Goal: Find specific fact: Locate a discrete piece of known information

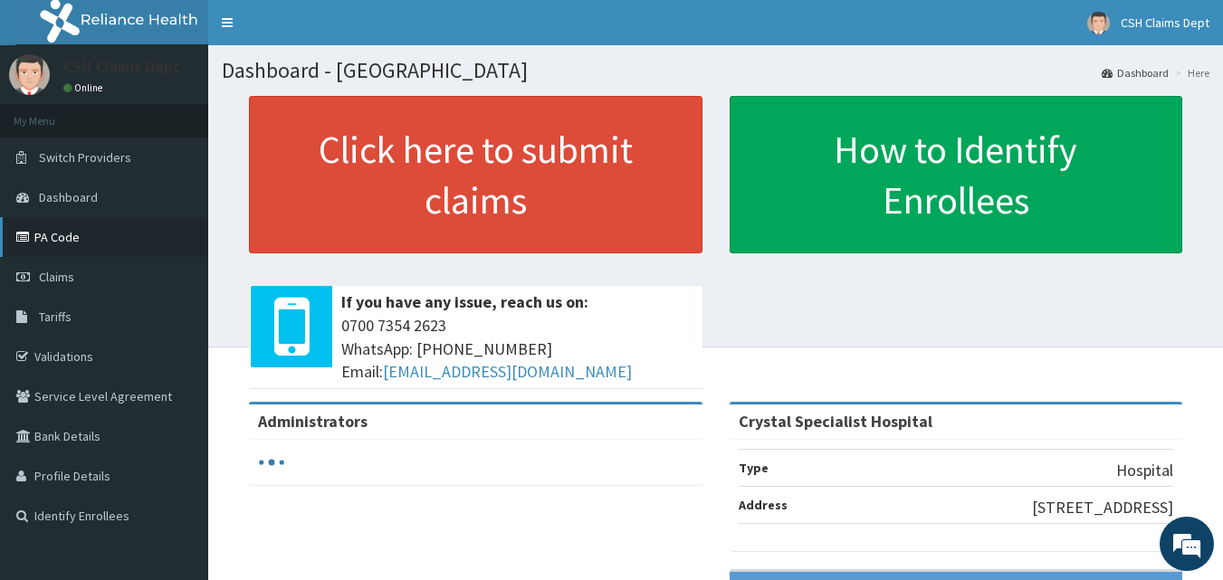
click at [72, 241] on link "PA Code" at bounding box center [104, 237] width 208 height 40
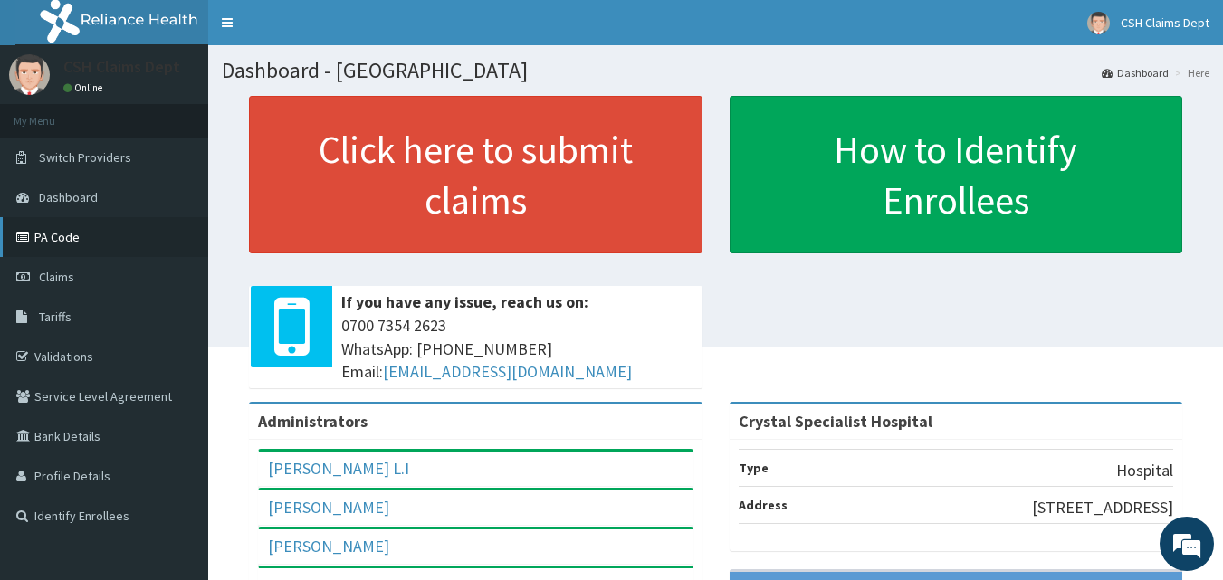
click at [63, 242] on link "PA Code" at bounding box center [104, 237] width 208 height 40
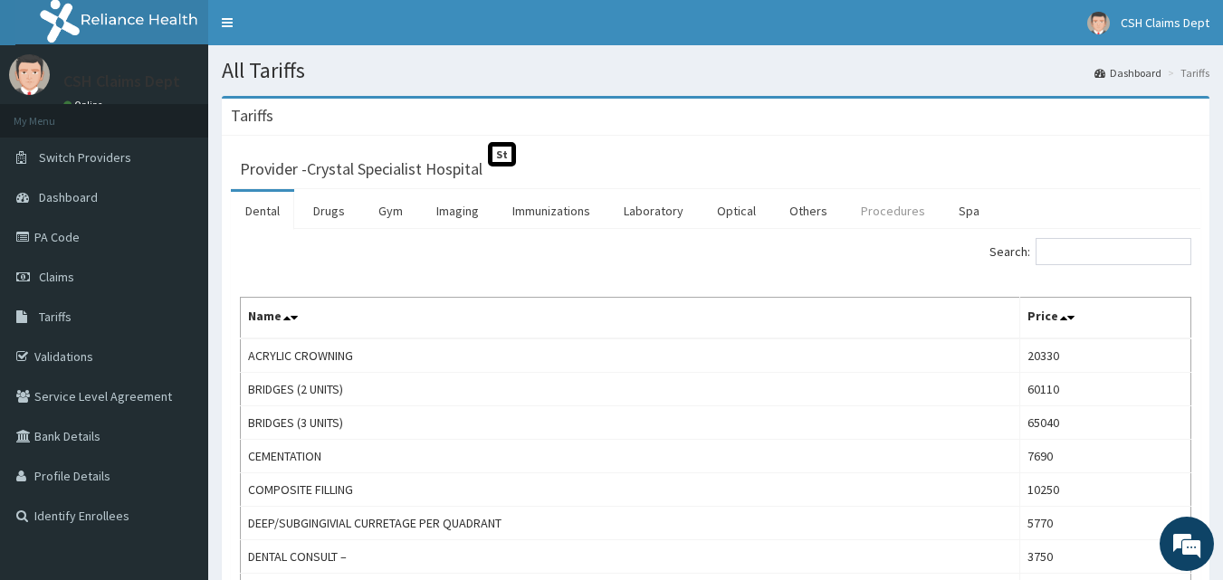
click at [885, 214] on link "Procedures" at bounding box center [892, 211] width 93 height 38
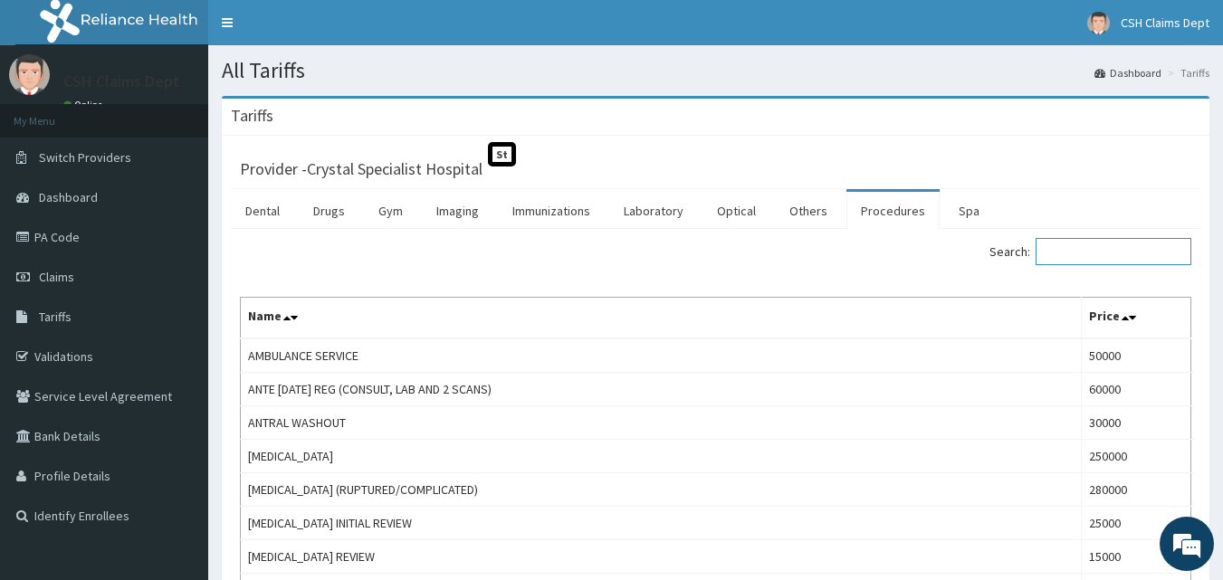
click at [1106, 252] on input "Search:" at bounding box center [1113, 251] width 156 height 27
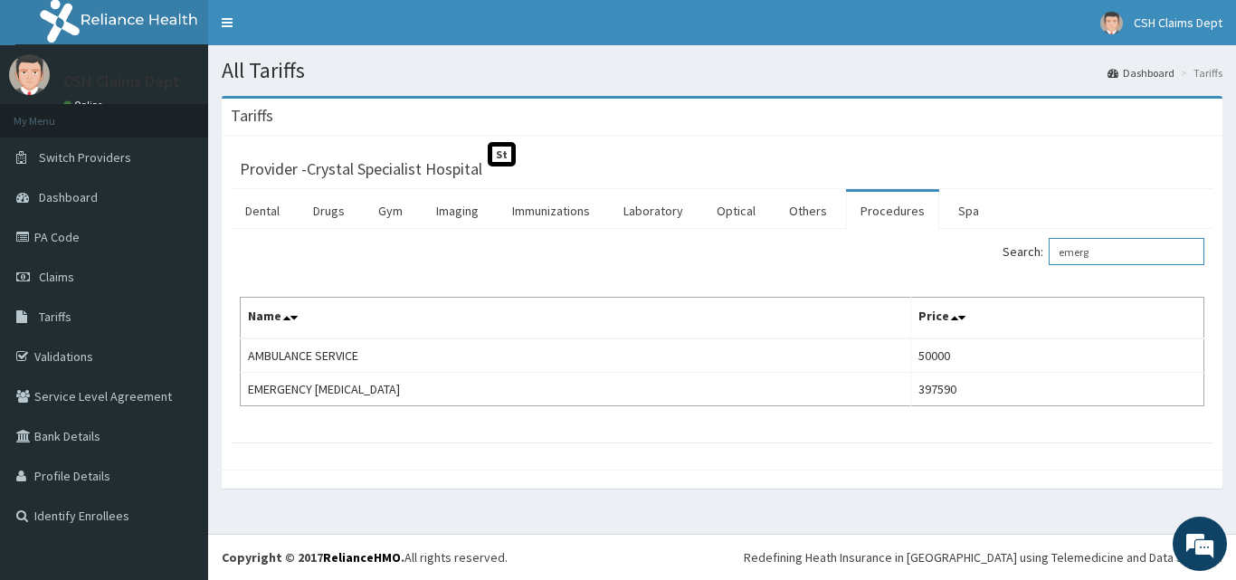
type input "emerg"
drag, startPoint x: 1110, startPoint y: 376, endPoint x: 68, endPoint y: 240, distance: 1050.5
click at [68, 240] on link "PA Code" at bounding box center [104, 237] width 208 height 40
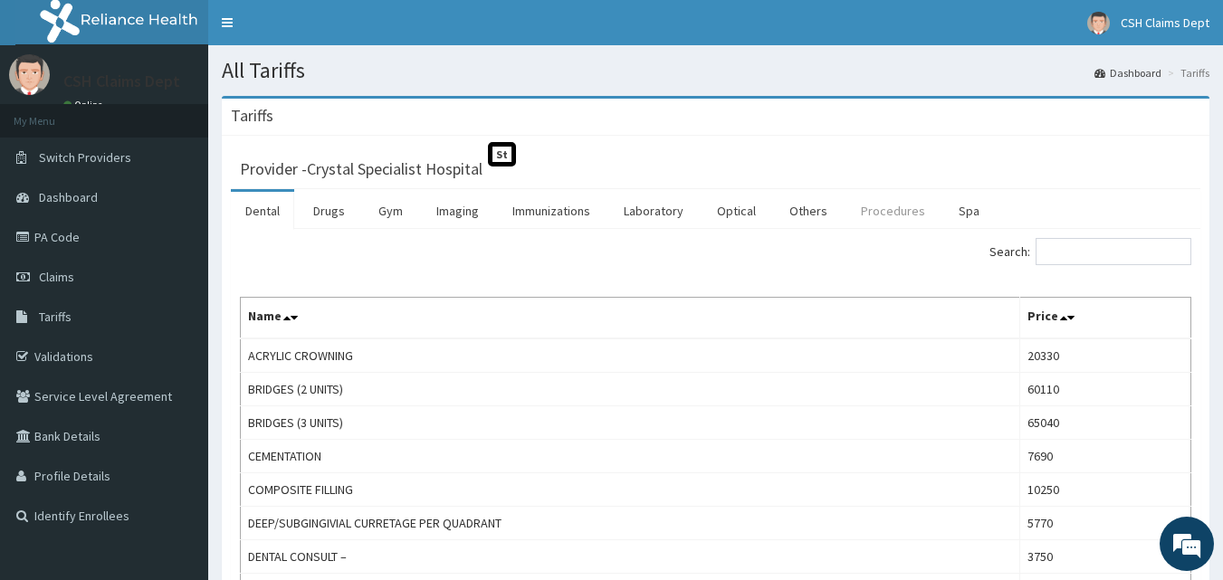
click at [870, 214] on link "Procedures" at bounding box center [892, 211] width 93 height 38
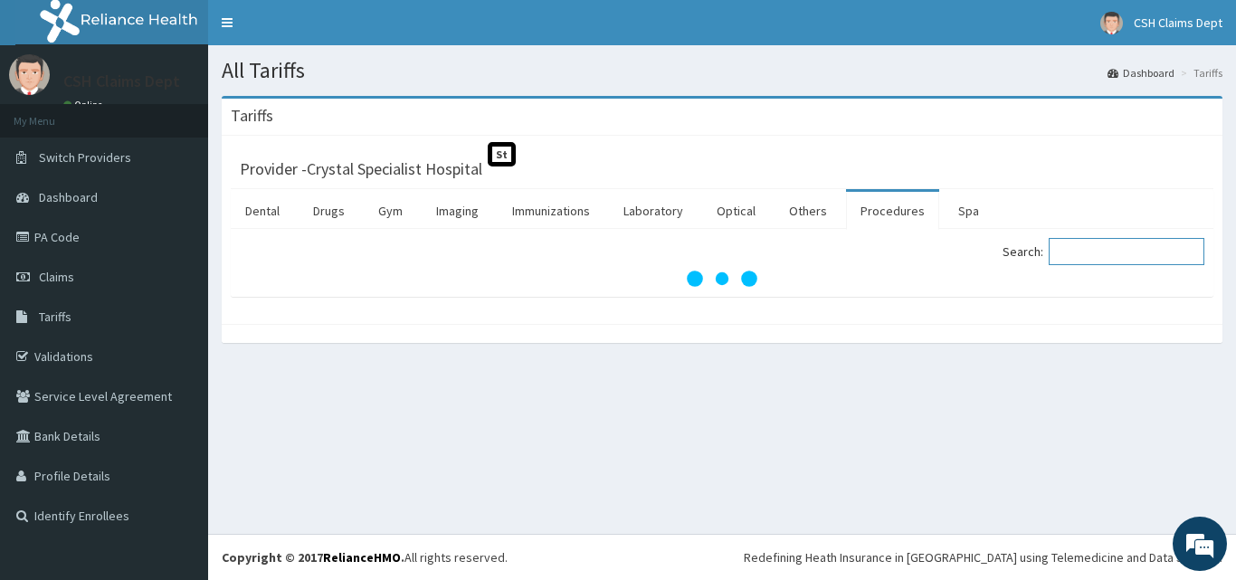
click at [1096, 262] on input "Search:" at bounding box center [1127, 251] width 156 height 27
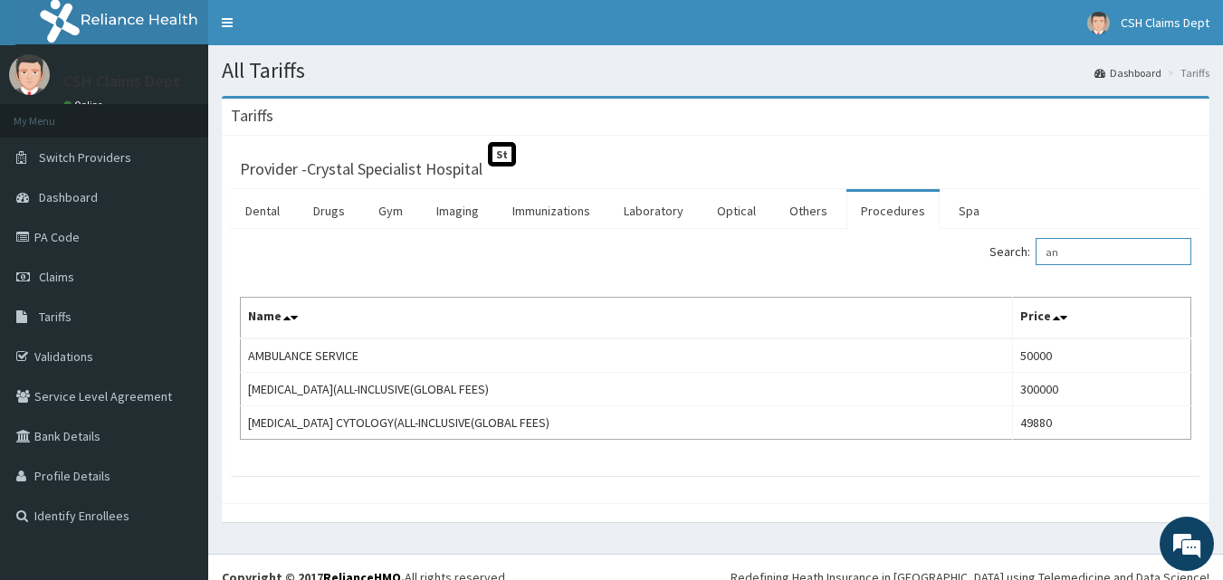
type input "a"
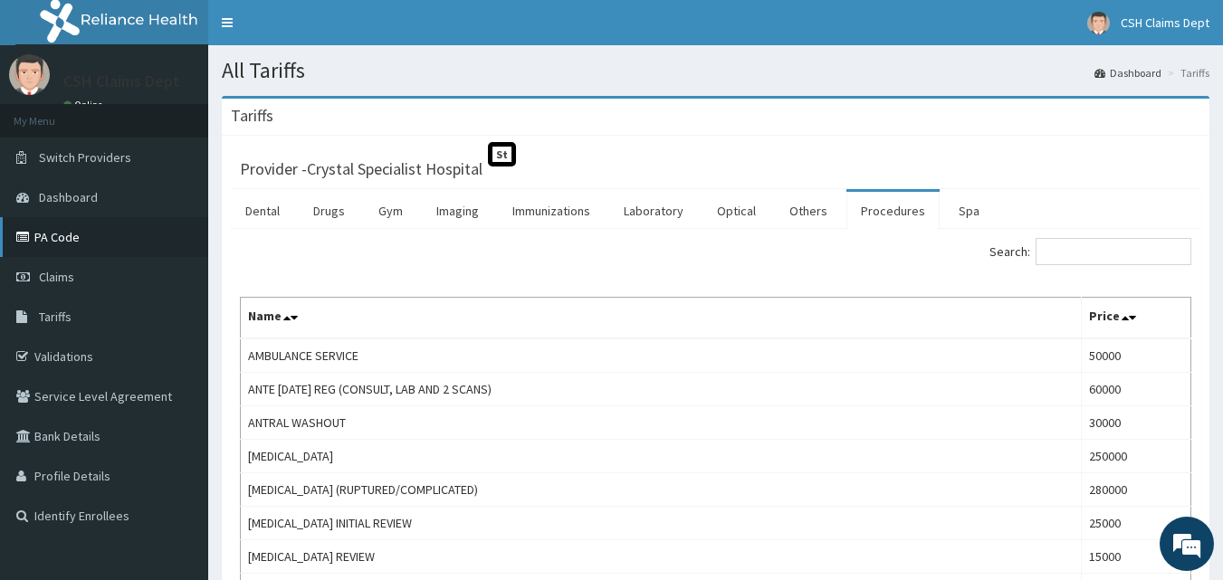
click at [52, 238] on link "PA Code" at bounding box center [104, 237] width 208 height 40
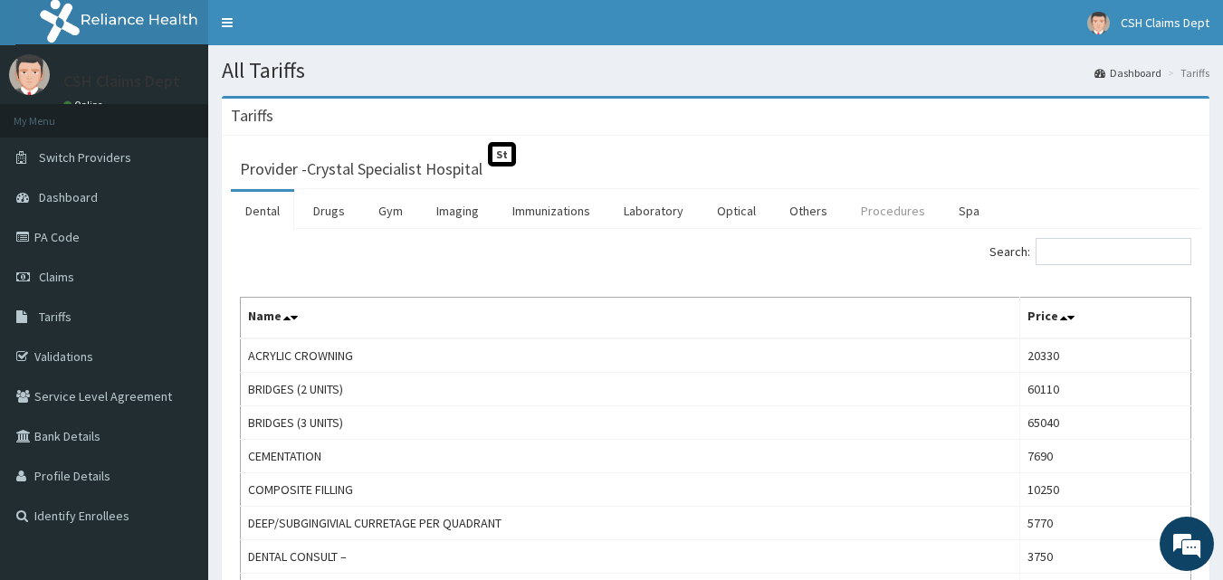
click at [885, 214] on link "Procedures" at bounding box center [892, 211] width 93 height 38
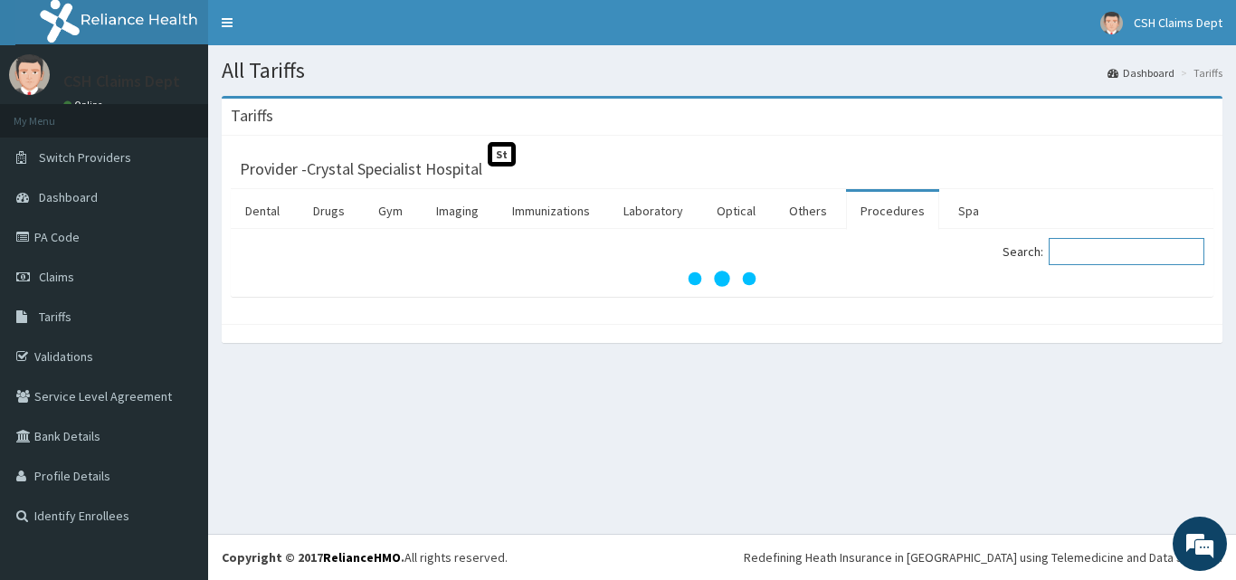
click at [1100, 259] on input "Search:" at bounding box center [1127, 251] width 156 height 27
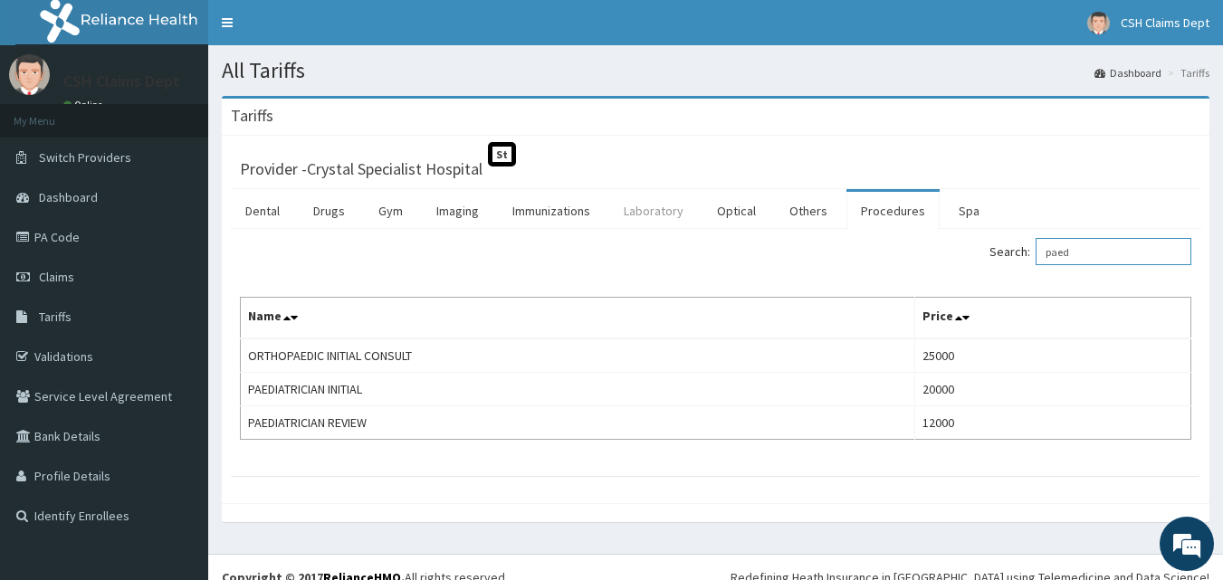
type input "paed"
click at [642, 209] on link "Laboratory" at bounding box center [653, 211] width 89 height 38
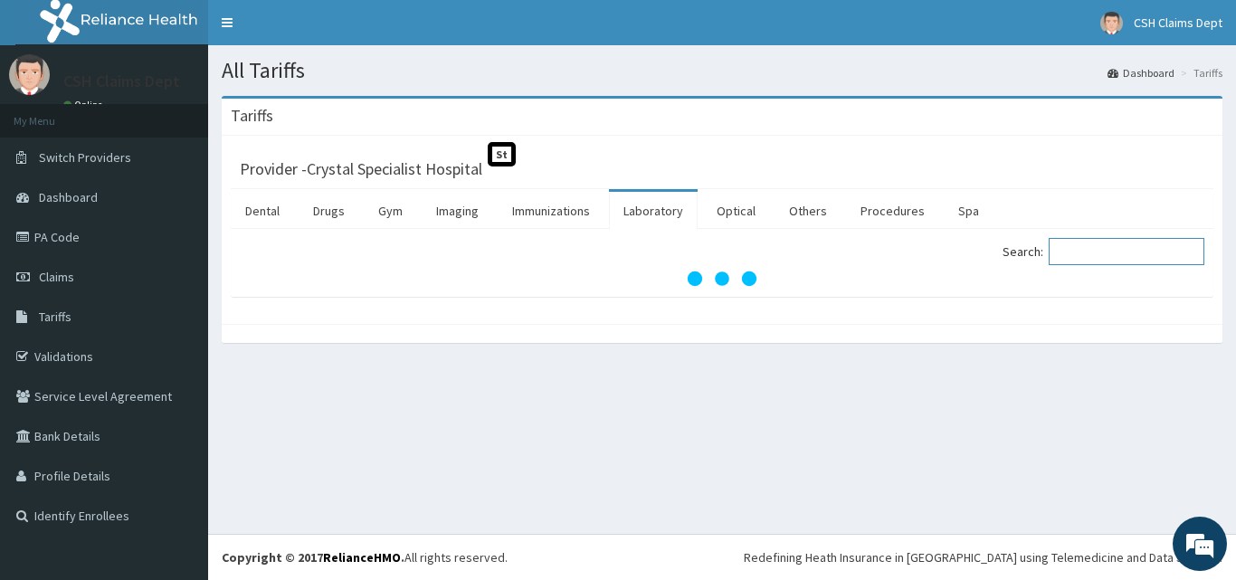
click at [1091, 258] on input "Search:" at bounding box center [1127, 251] width 156 height 27
type input "b"
click at [329, 215] on link "Drugs" at bounding box center [329, 211] width 61 height 38
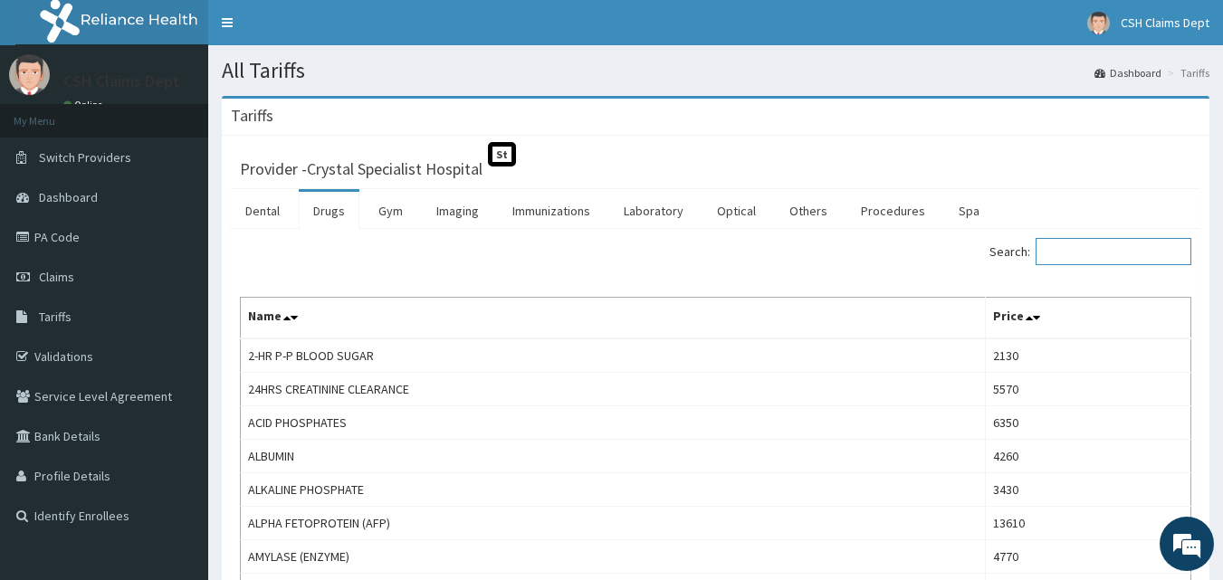
click at [1081, 252] on input "Search:" at bounding box center [1113, 251] width 156 height 27
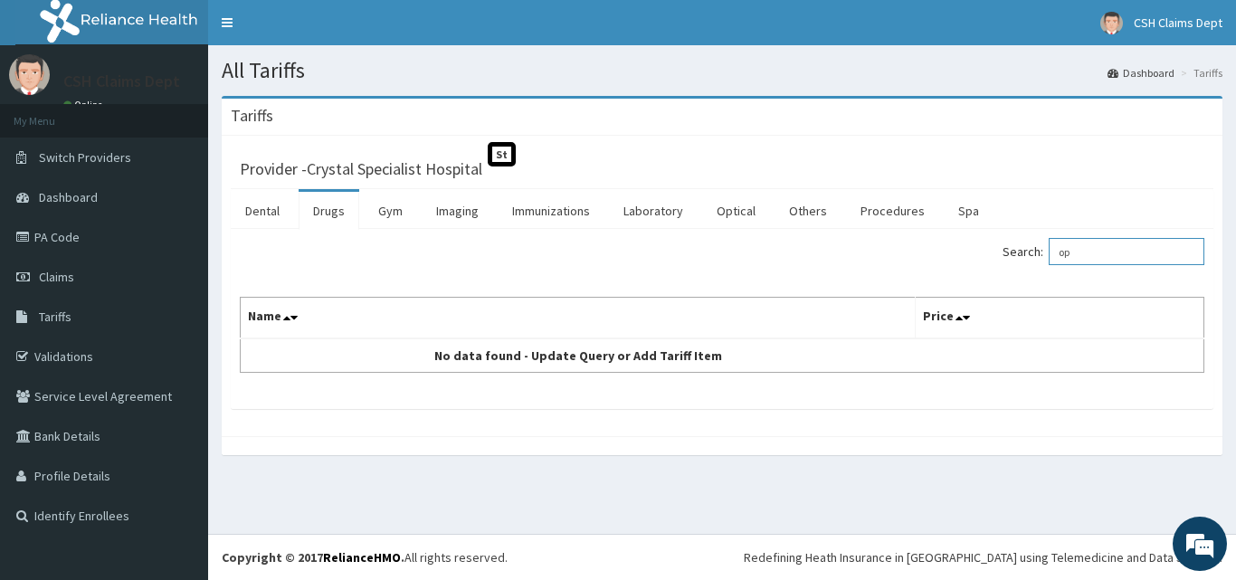
type input "o"
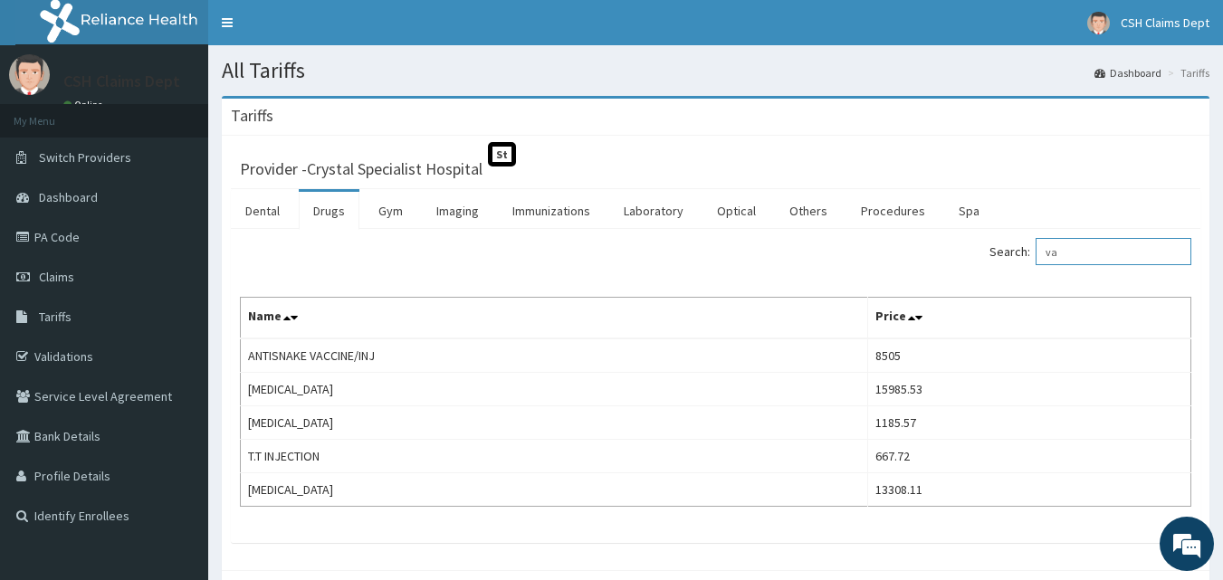
type input "v"
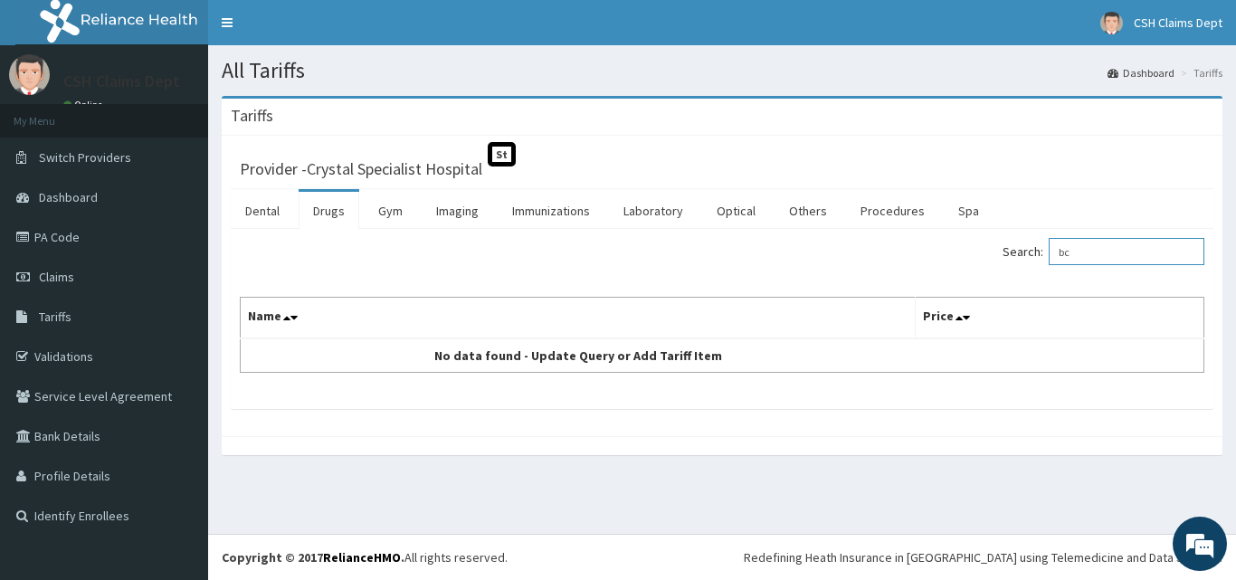
type input "b"
drag, startPoint x: 1110, startPoint y: 252, endPoint x: 942, endPoint y: 257, distance: 167.5
click at [942, 257] on div "Search: B C G" at bounding box center [970, 254] width 469 height 32
paste input "Hep. B Vaccine Children"
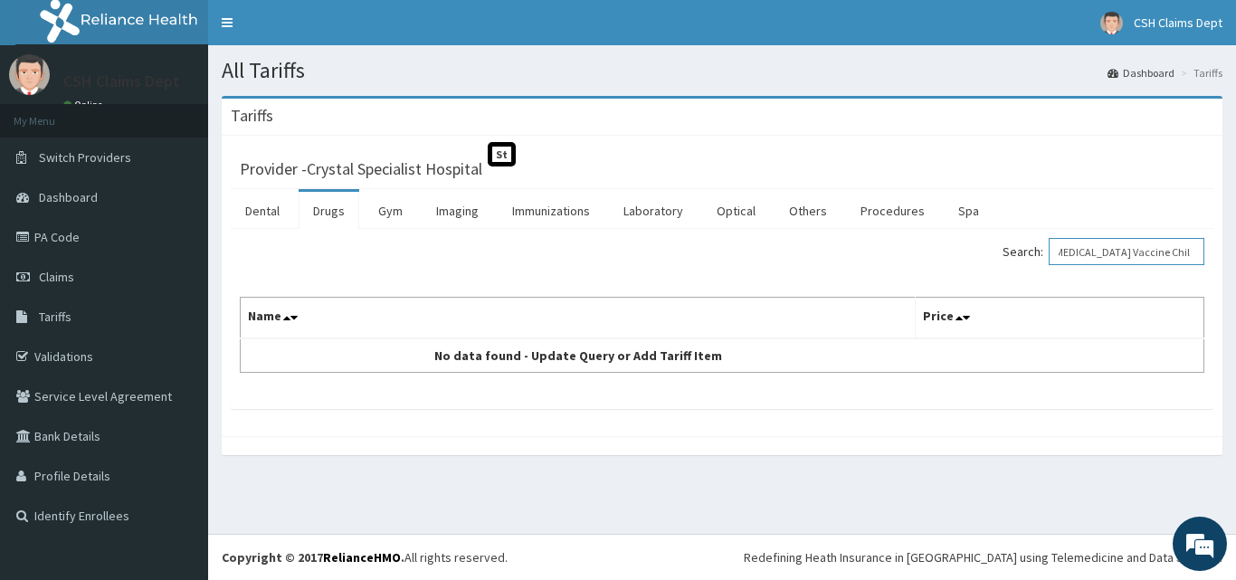
click at [1086, 253] on input "Hep. B Vaccine Children" at bounding box center [1127, 251] width 156 height 27
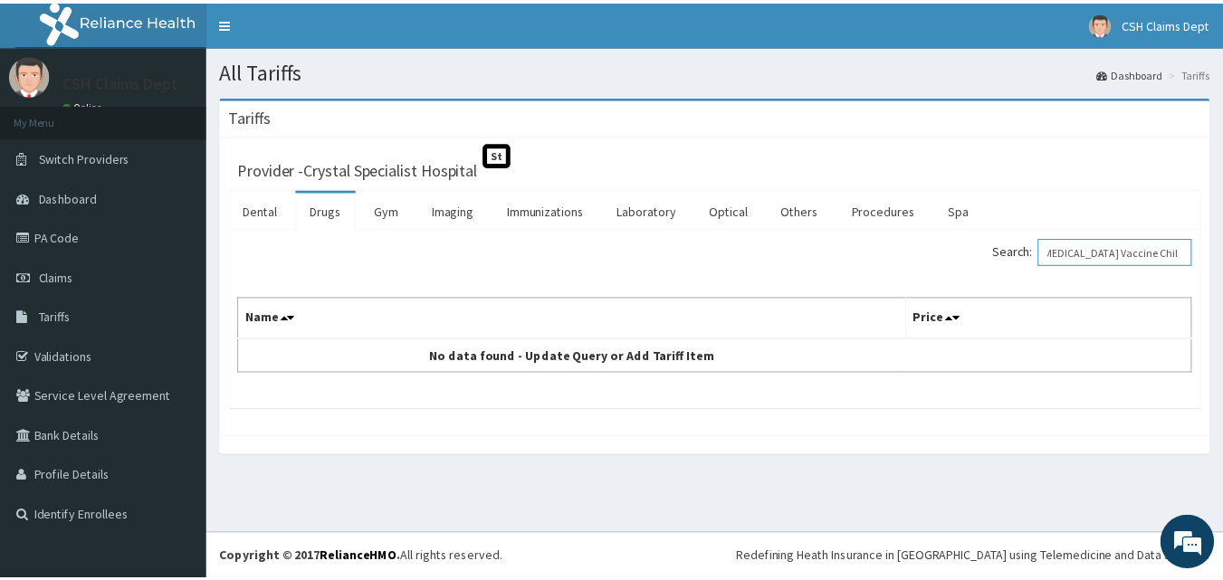
scroll to position [0, 0]
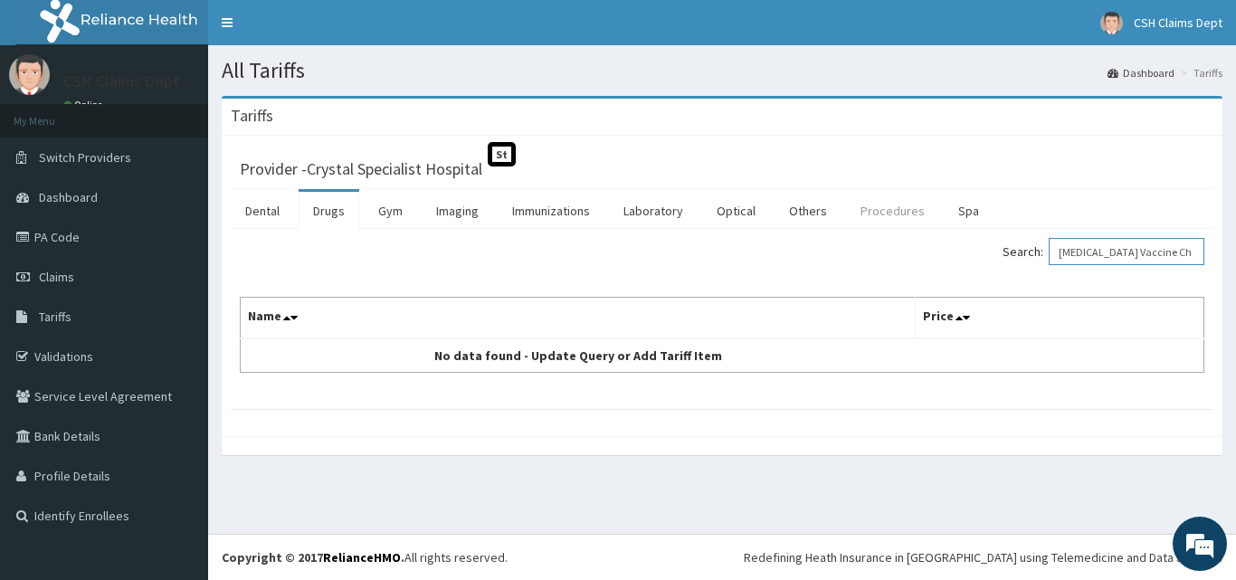
type input "Hep. B Vaccine Children"
click at [888, 216] on link "Procedures" at bounding box center [892, 211] width 93 height 38
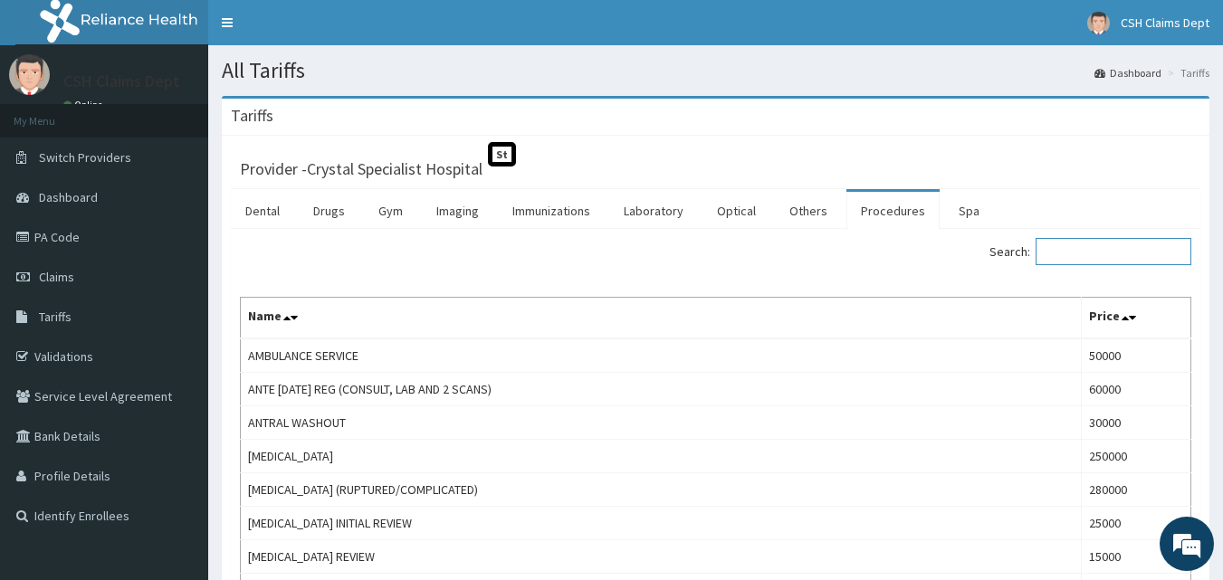
click at [1077, 247] on input "Search:" at bounding box center [1113, 251] width 156 height 27
paste input "Hep. B Vaccine Children"
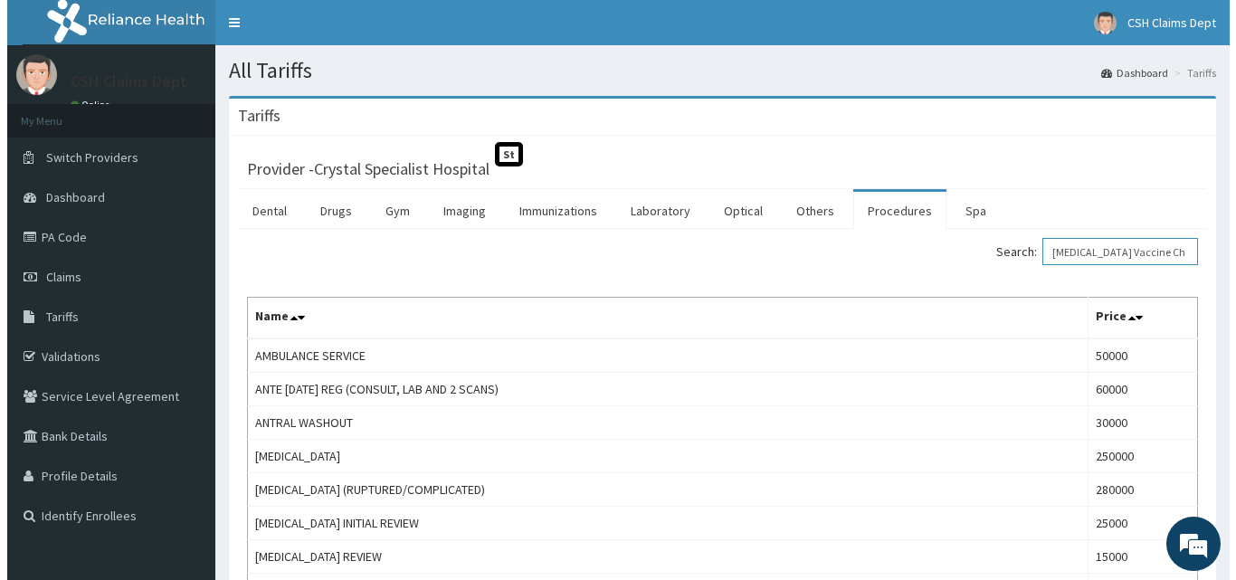
scroll to position [0, 7]
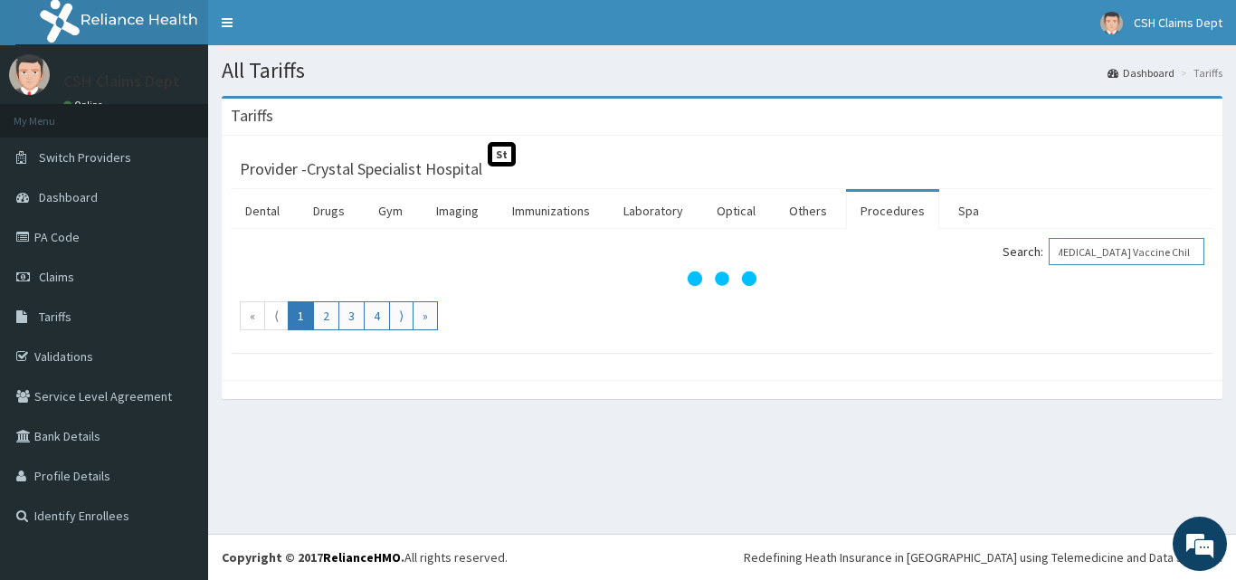
click at [1084, 255] on input "Hep. B Vaccine Children" at bounding box center [1127, 251] width 156 height 27
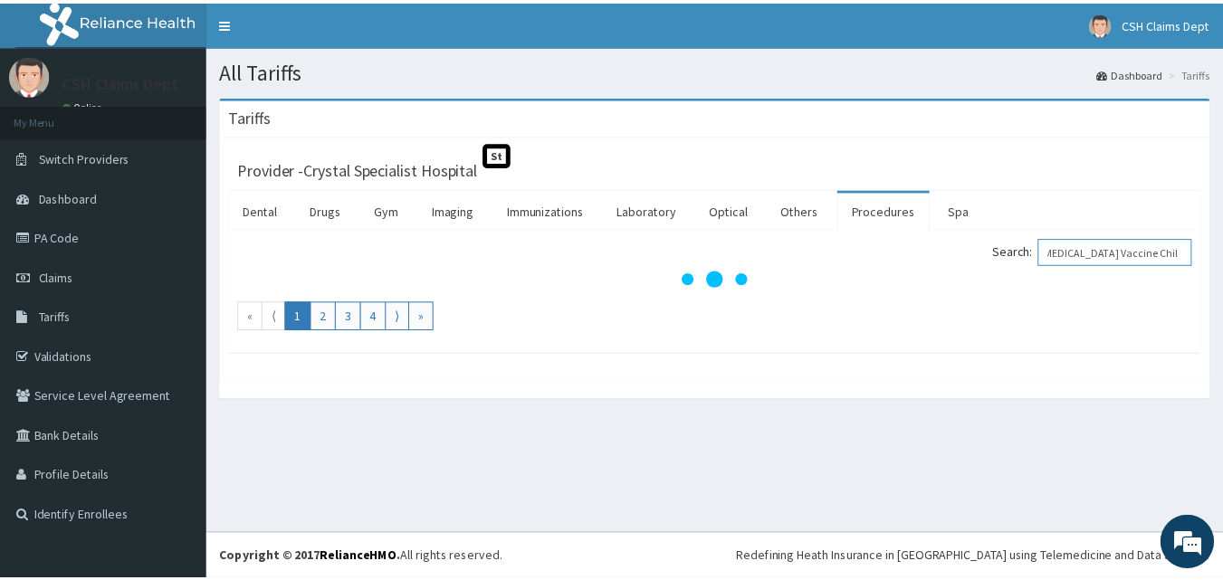
scroll to position [0, 0]
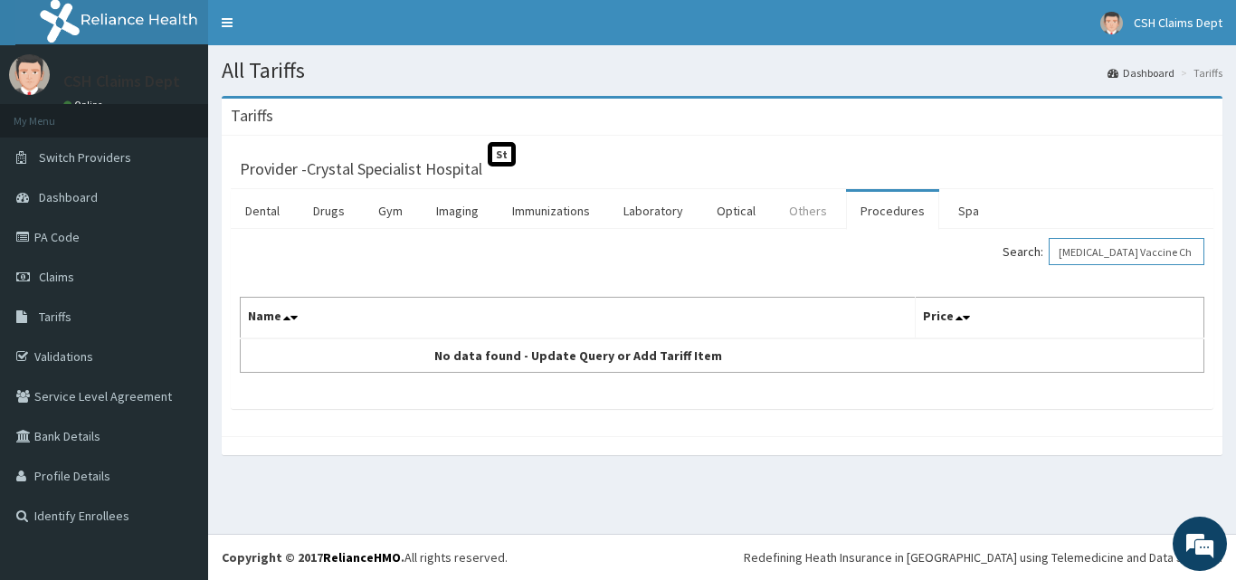
type input "Hep. B Vaccine Children"
click at [805, 212] on link "Others" at bounding box center [808, 211] width 67 height 38
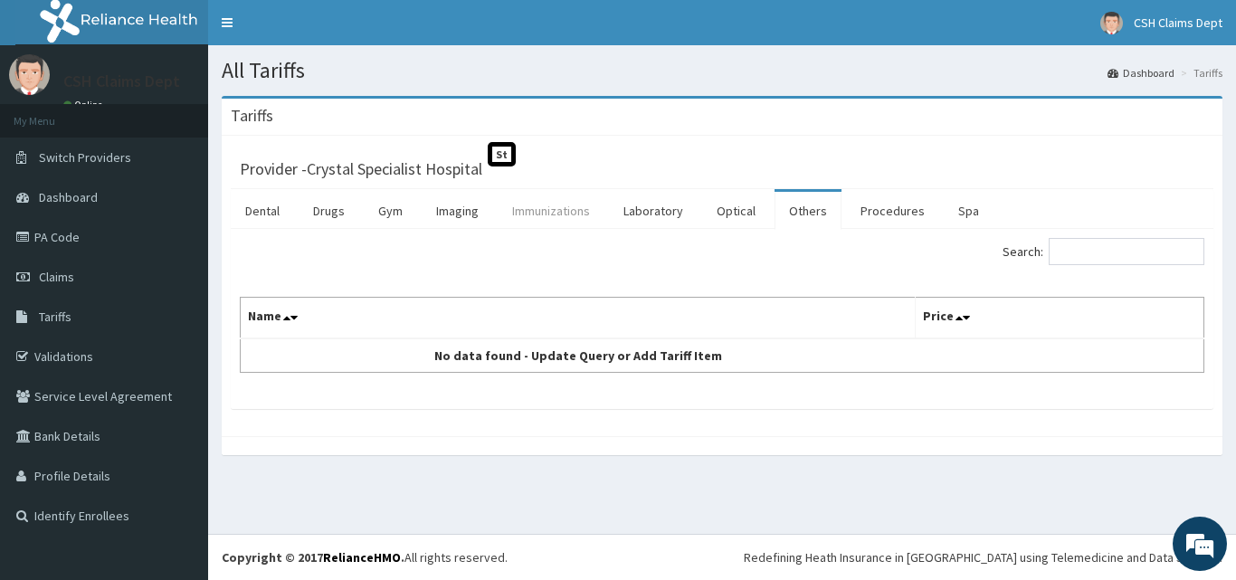
click at [556, 210] on link "Immunizations" at bounding box center [551, 211] width 107 height 38
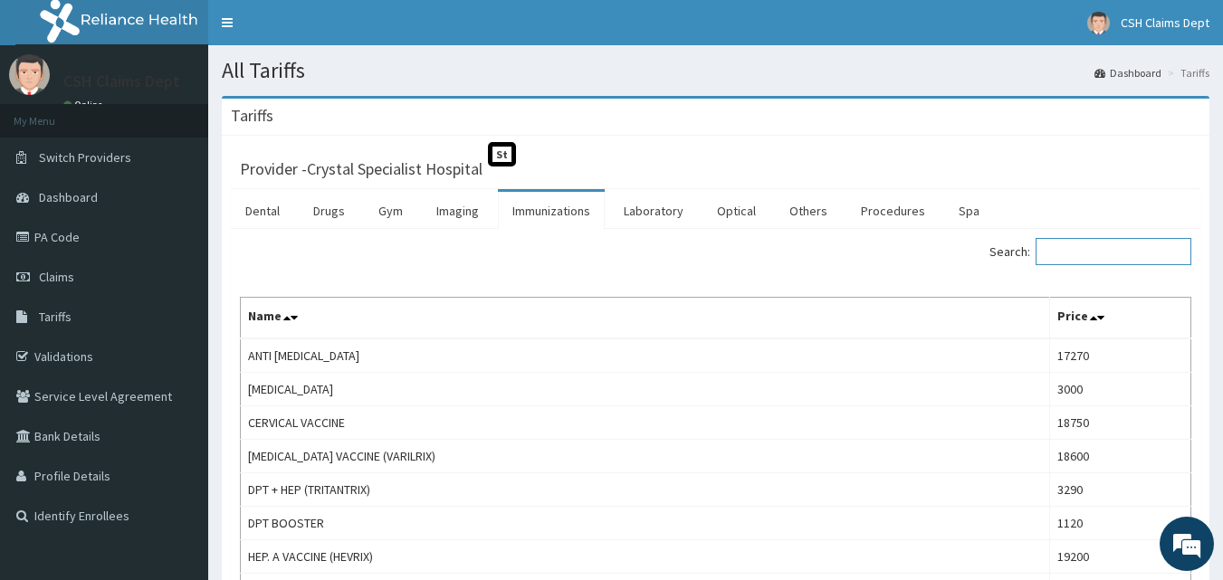
click at [1112, 251] on input "Search:" at bounding box center [1113, 251] width 156 height 27
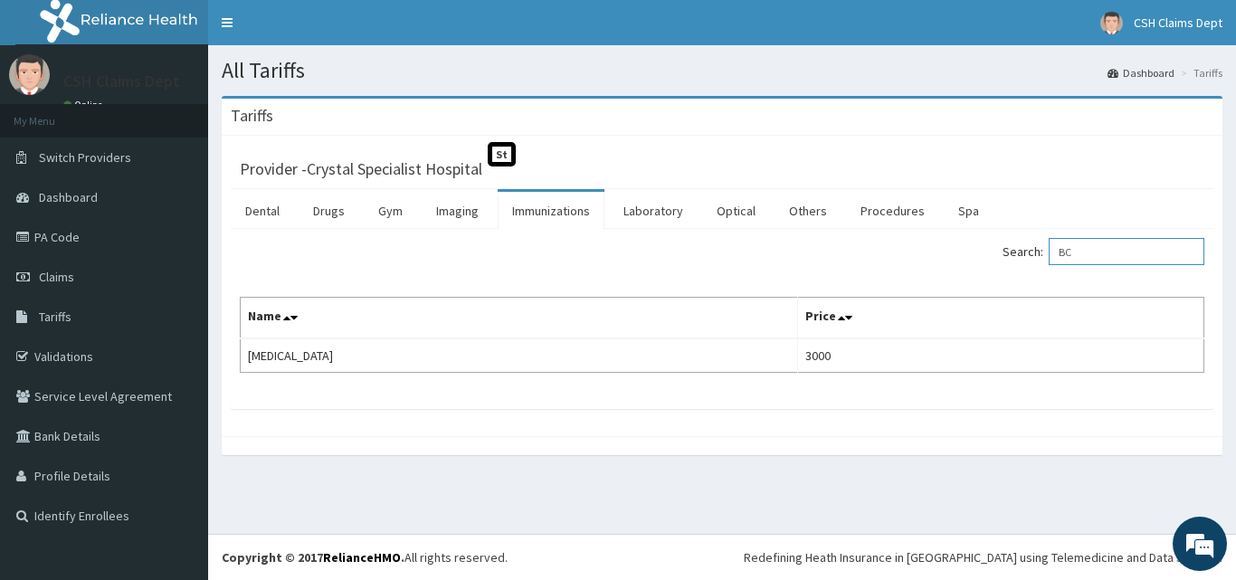
type input "B"
type input "O"
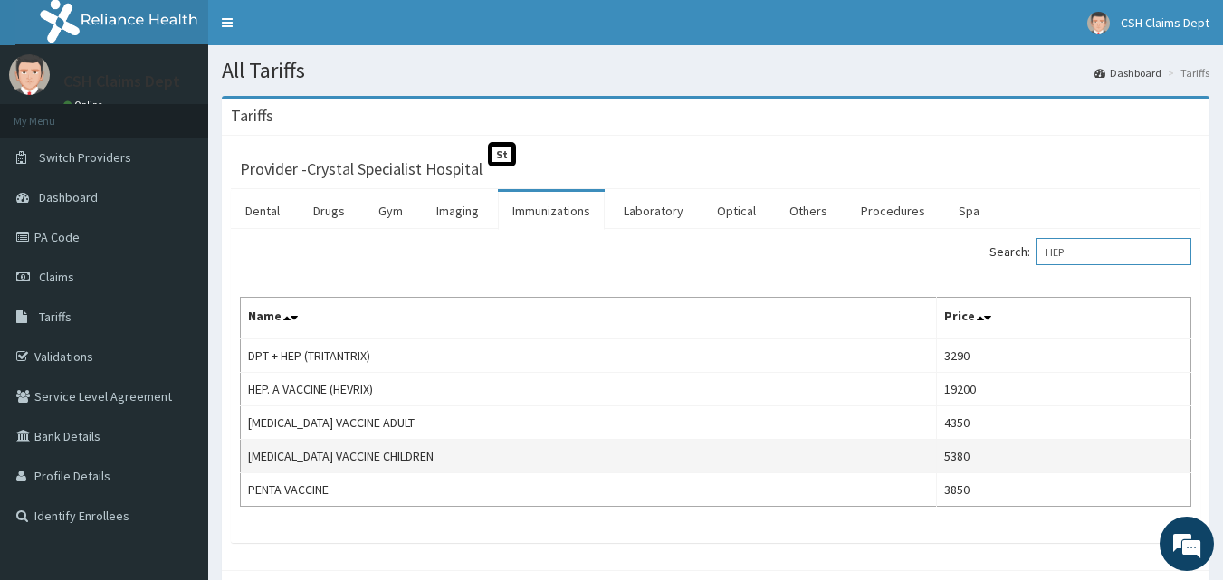
scroll to position [87, 0]
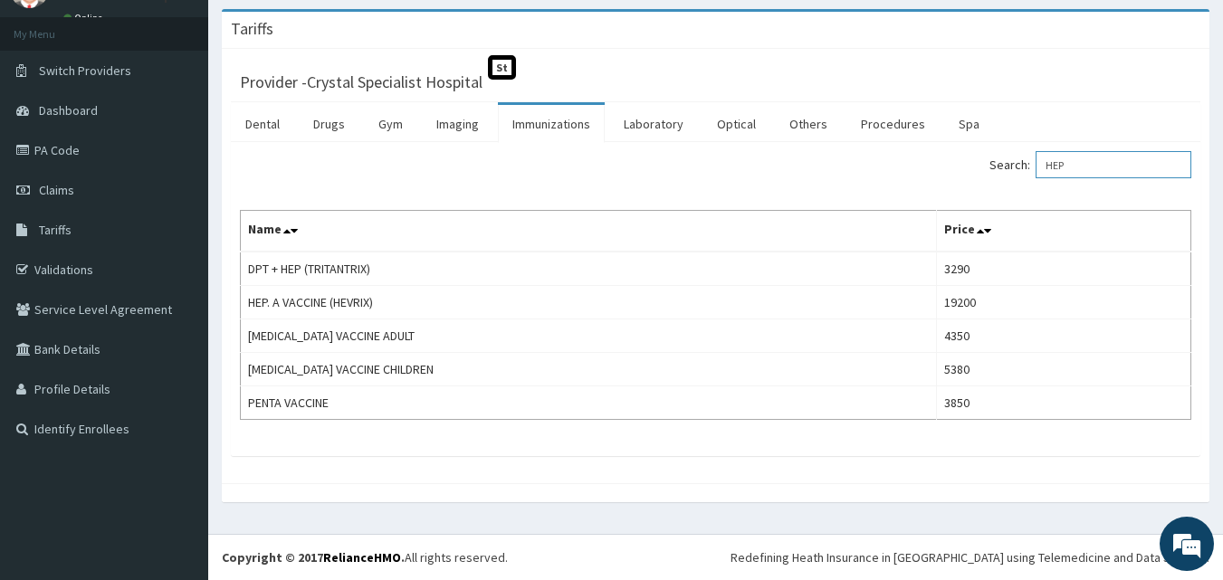
click at [1095, 160] on input "HEP" at bounding box center [1113, 164] width 156 height 27
type input "H"
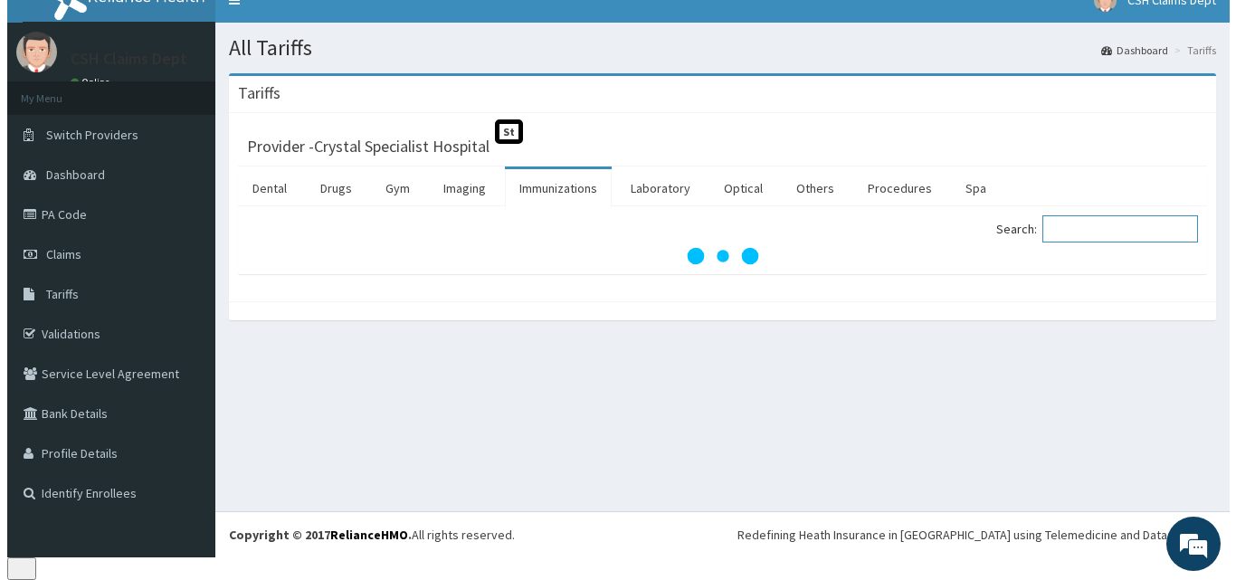
scroll to position [0, 0]
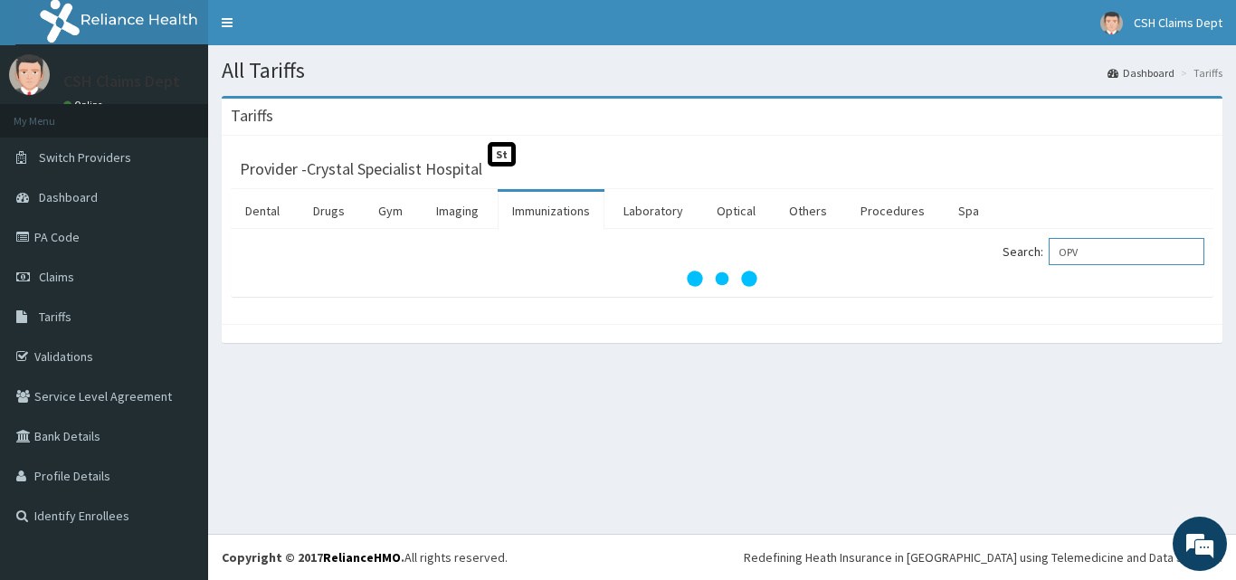
type input "OPV"
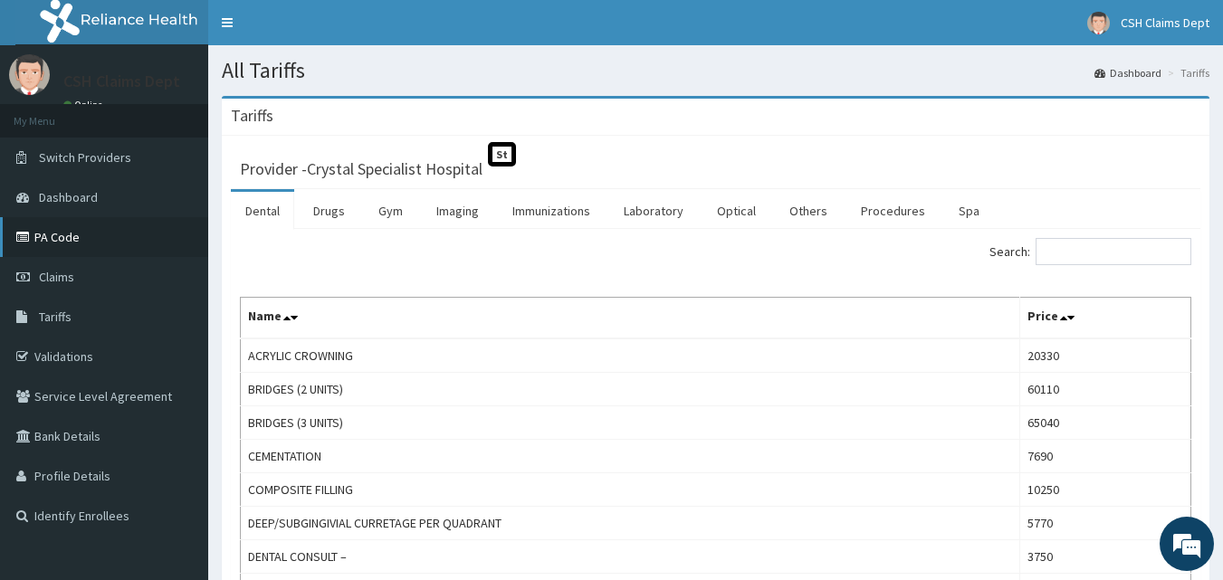
click at [80, 241] on link "PA Code" at bounding box center [104, 237] width 208 height 40
